Goal: Information Seeking & Learning: Learn about a topic

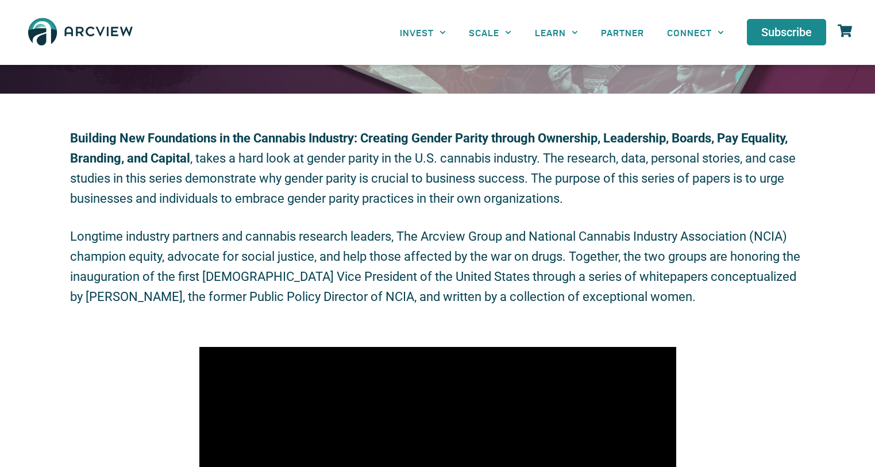
scroll to position [391, 0]
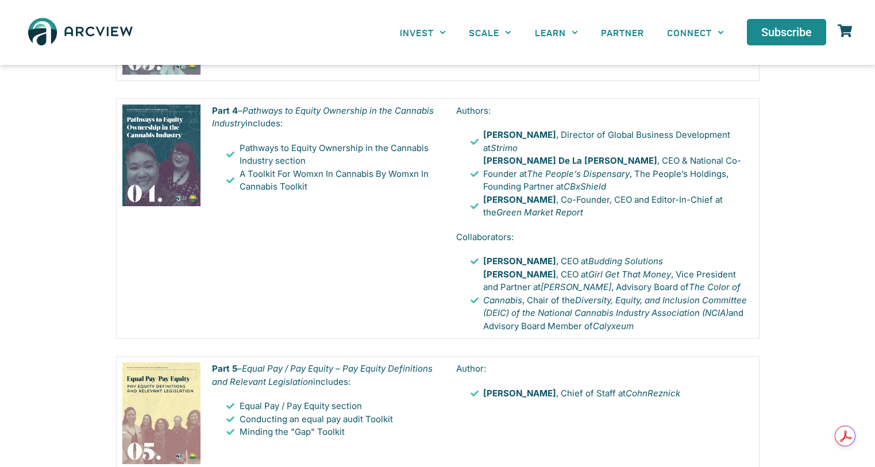
scroll to position [2245, 0]
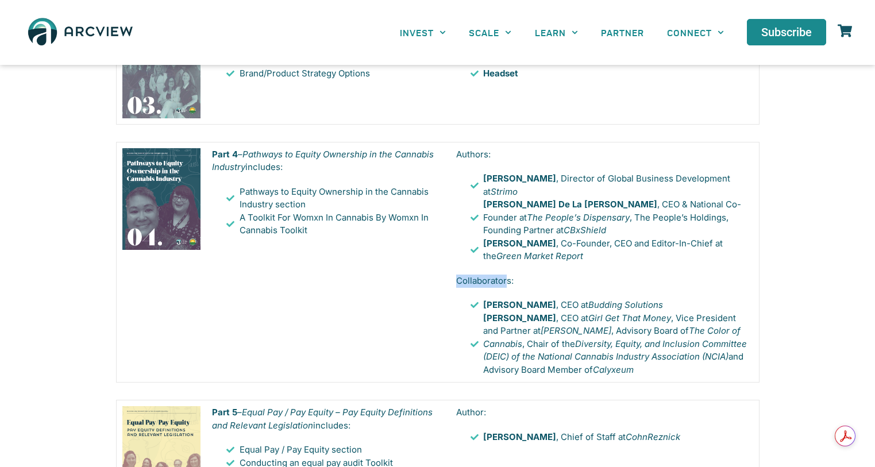
drag, startPoint x: 457, startPoint y: 272, endPoint x: 506, endPoint y: 270, distance: 49.5
click at [506, 275] on p "Collaborators:" at bounding box center [603, 281] width 295 height 13
copy p "Collaborator"
click at [325, 296] on div "Part 4 – Pathways to Equity Ownership in the Cannabis Industry includes: Pathwa…" at bounding box center [328, 263] width 244 height 240
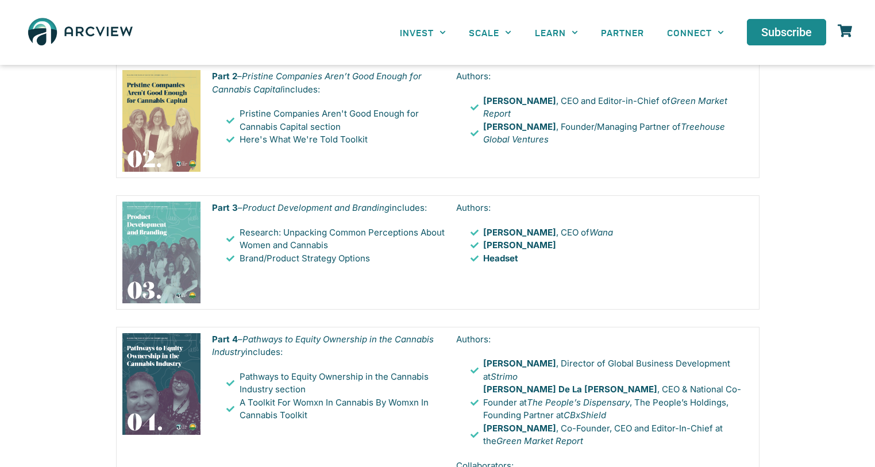
scroll to position [2114, 0]
